Goal: Information Seeking & Learning: Check status

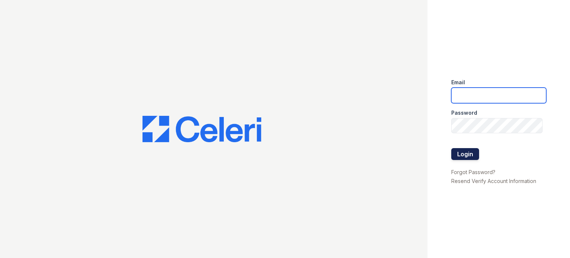
type input "[DOMAIN_NAME][EMAIL_ADDRESS][DOMAIN_NAME]"
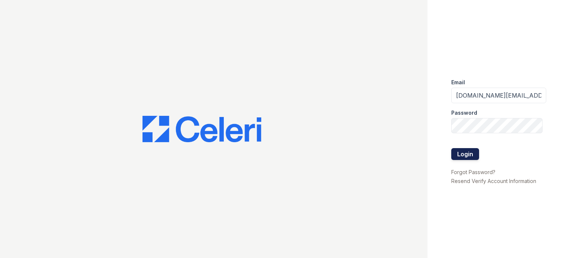
click at [459, 149] on button "Login" at bounding box center [466, 154] width 28 height 12
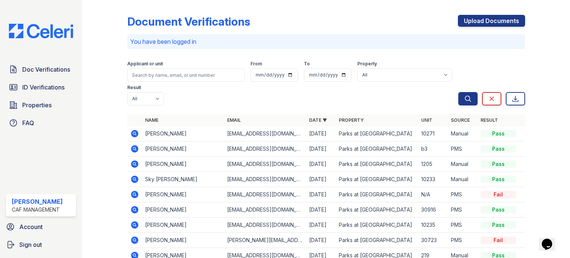
click at [136, 195] on icon at bounding box center [134, 194] width 7 height 7
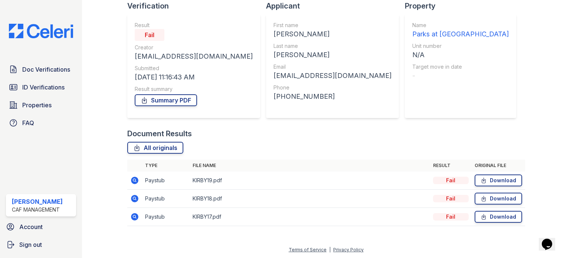
scroll to position [55, 0]
click at [177, 102] on link "Summary PDF" at bounding box center [166, 100] width 62 height 12
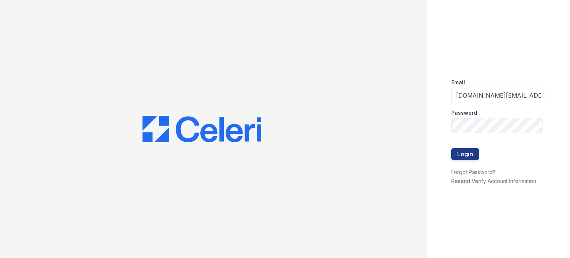
click at [468, 156] on button "Login" at bounding box center [466, 154] width 28 height 12
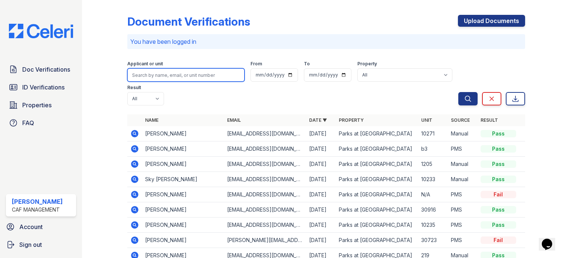
click at [170, 77] on input "search" at bounding box center [185, 74] width 117 height 13
type input "teran"
click at [459, 92] on button "Search" at bounding box center [468, 98] width 19 height 13
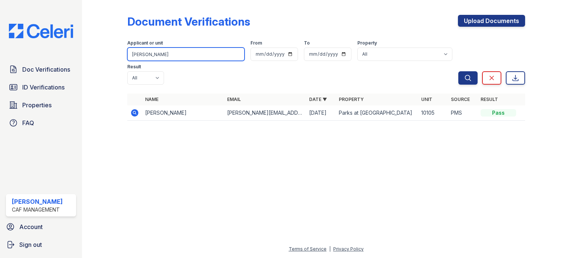
click at [170, 50] on input "teran" at bounding box center [185, 54] width 117 height 13
click at [170, 49] on input "teran" at bounding box center [185, 54] width 117 height 13
type input "mariah thomas"
click at [459, 71] on button "Search" at bounding box center [468, 77] width 19 height 13
click at [169, 56] on input "mariah thomas" at bounding box center [185, 54] width 117 height 13
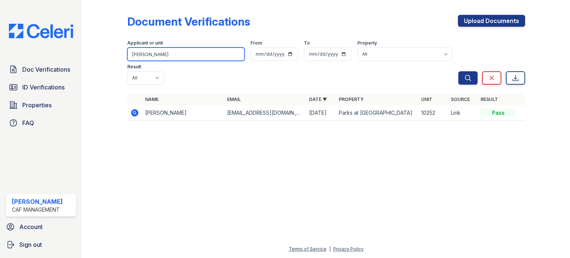
click at [169, 56] on input "mariah thomas" at bounding box center [185, 54] width 117 height 13
type input "denise kirby"
click at [459, 71] on button "Search" at bounding box center [468, 77] width 19 height 13
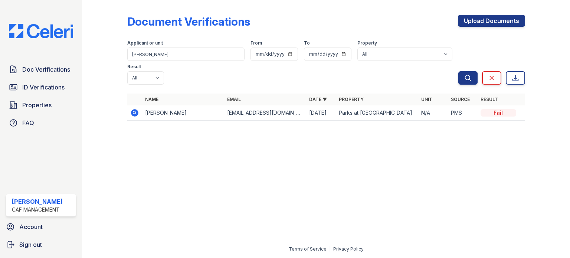
click at [133, 108] on icon at bounding box center [134, 112] width 9 height 9
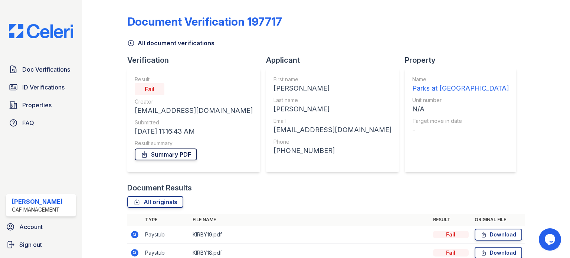
click at [149, 160] on link "Summary PDF" at bounding box center [166, 155] width 62 height 12
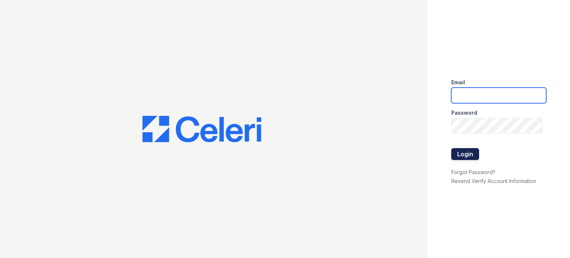
type input "treepoint.pm@cafmanagement.com"
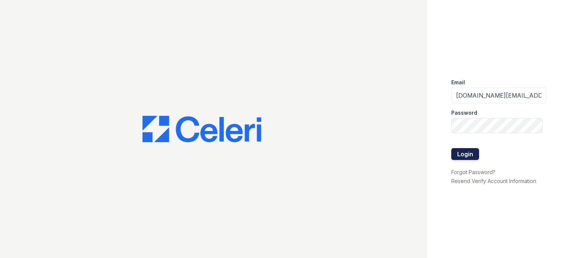
click at [456, 154] on button "Login" at bounding box center [466, 154] width 28 height 12
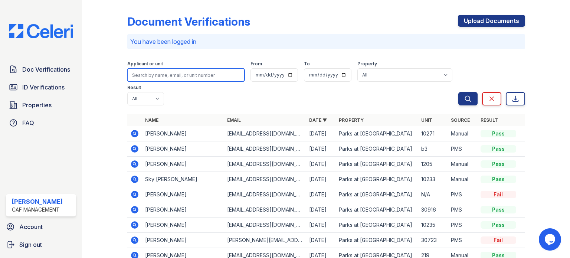
click at [193, 75] on input "search" at bounding box center [185, 74] width 117 height 13
type input "[PERSON_NAME]"
click at [459, 92] on button "Search" at bounding box center [468, 98] width 19 height 13
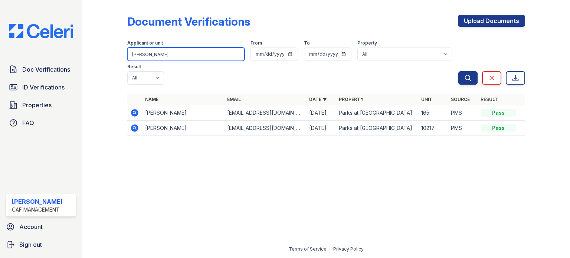
click at [161, 53] on input "[PERSON_NAME]" at bounding box center [185, 54] width 117 height 13
type input "[PERSON_NAME]"
click at [459, 71] on button "Search" at bounding box center [468, 77] width 19 height 13
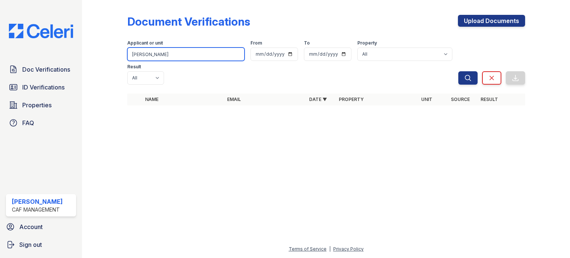
click at [172, 57] on input "[PERSON_NAME]" at bounding box center [185, 54] width 117 height 13
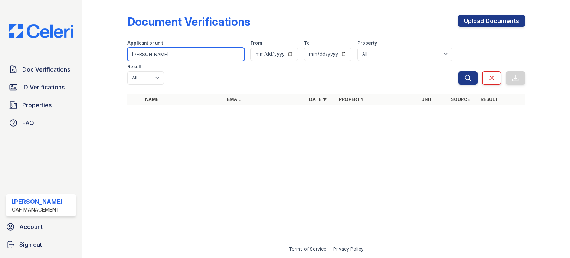
type input "[PERSON_NAME]"
click at [459, 71] on button "Search" at bounding box center [468, 77] width 19 height 13
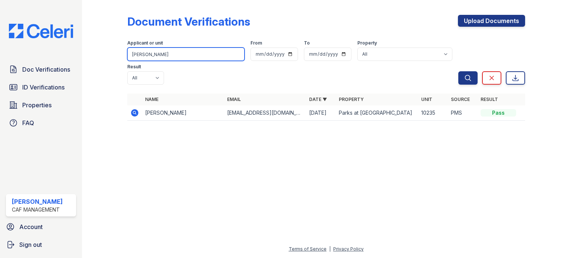
click at [157, 53] on input "[PERSON_NAME]" at bounding box center [185, 54] width 117 height 13
type input "[PERSON_NAME]"
click at [459, 71] on button "Search" at bounding box center [468, 77] width 19 height 13
click at [157, 55] on input "[PERSON_NAME]" at bounding box center [185, 54] width 117 height 13
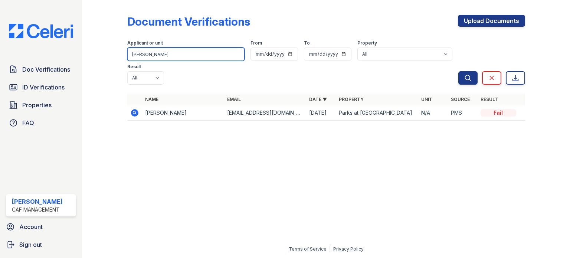
click at [459, 71] on button "Search" at bounding box center [468, 77] width 19 height 13
click at [157, 55] on input "[PERSON_NAME]" at bounding box center [185, 54] width 117 height 13
type input "[PERSON_NAME]"
click at [459, 71] on button "Search" at bounding box center [468, 77] width 19 height 13
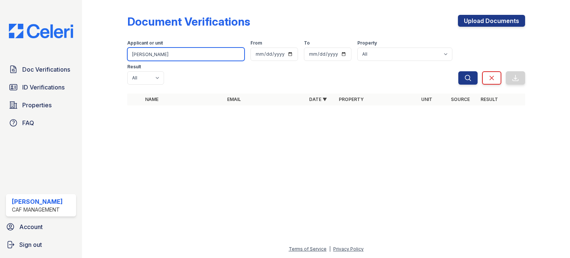
click at [153, 53] on input "[PERSON_NAME]" at bounding box center [185, 54] width 117 height 13
type input "[PERSON_NAME]"
click at [459, 71] on button "Search" at bounding box center [468, 77] width 19 height 13
